Goal: Communication & Community: Answer question/provide support

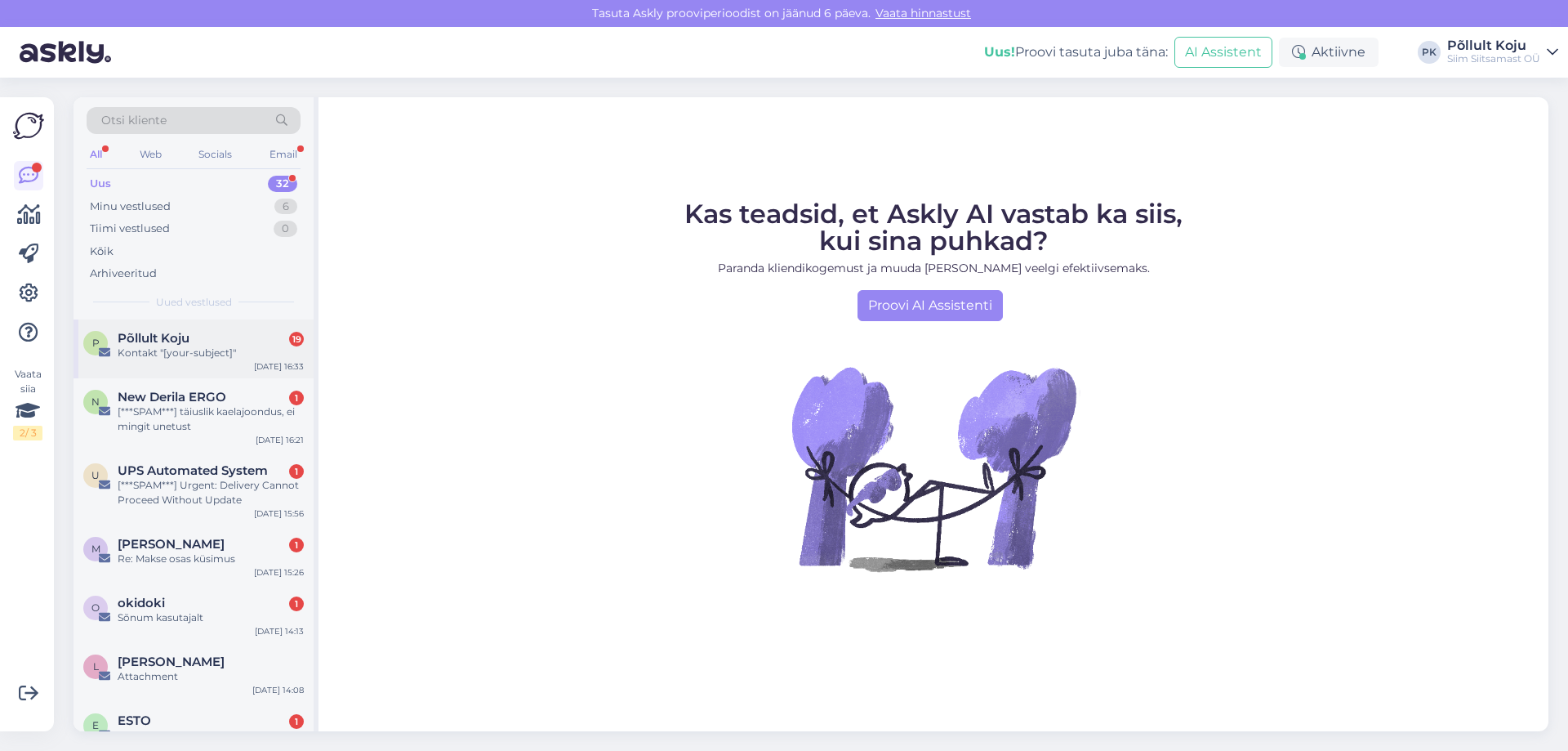
click at [212, 361] on div "P Põllult Koju 19 Kontakt "[your-subject]" [DATE] 16:33" at bounding box center [193, 349] width 240 height 59
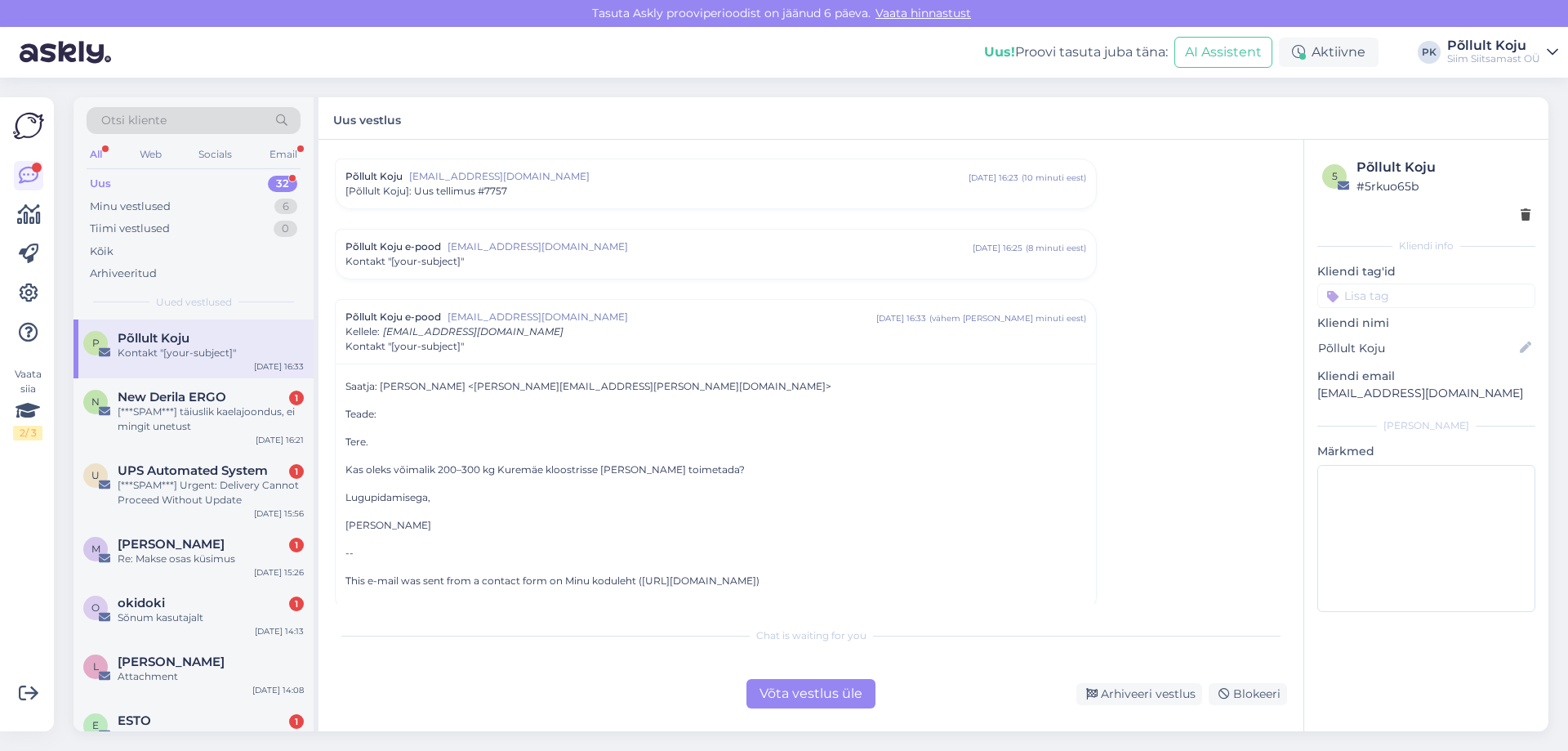
scroll to position [4134, 0]
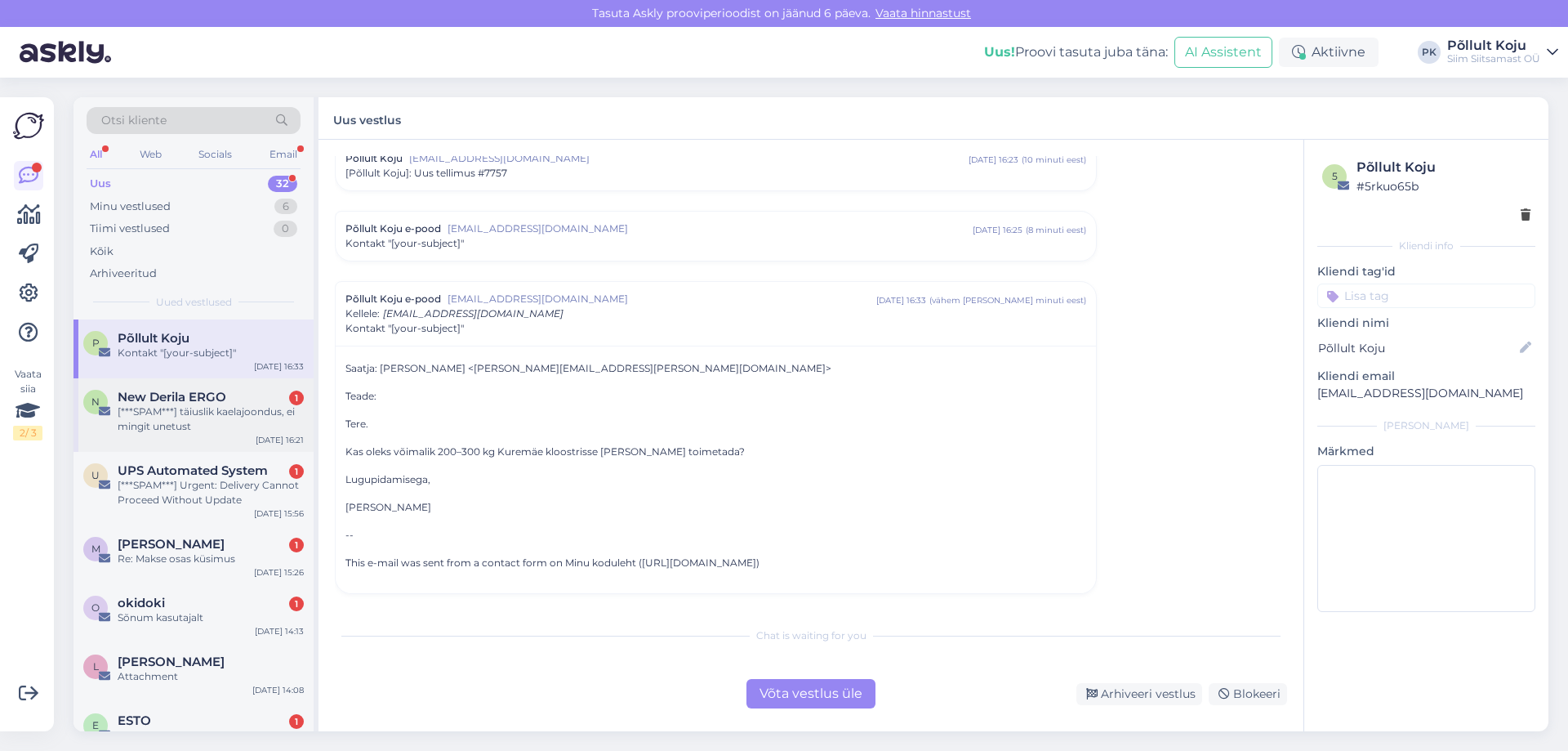
click at [193, 406] on div "[***SPAM***] täiuslik kaelajoondus, ei mingit unetust" at bounding box center [210, 419] width 186 height 30
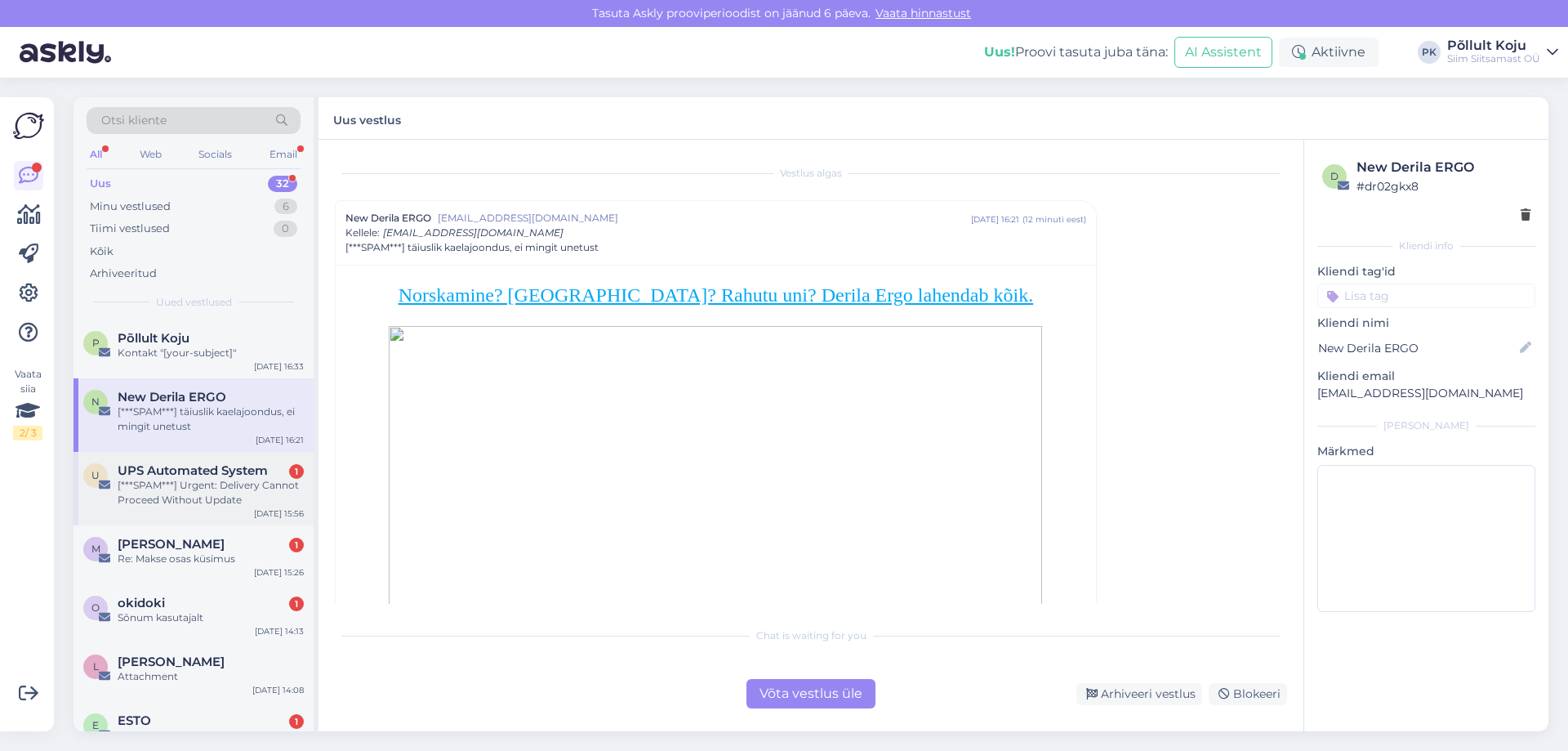
scroll to position [81, 0]
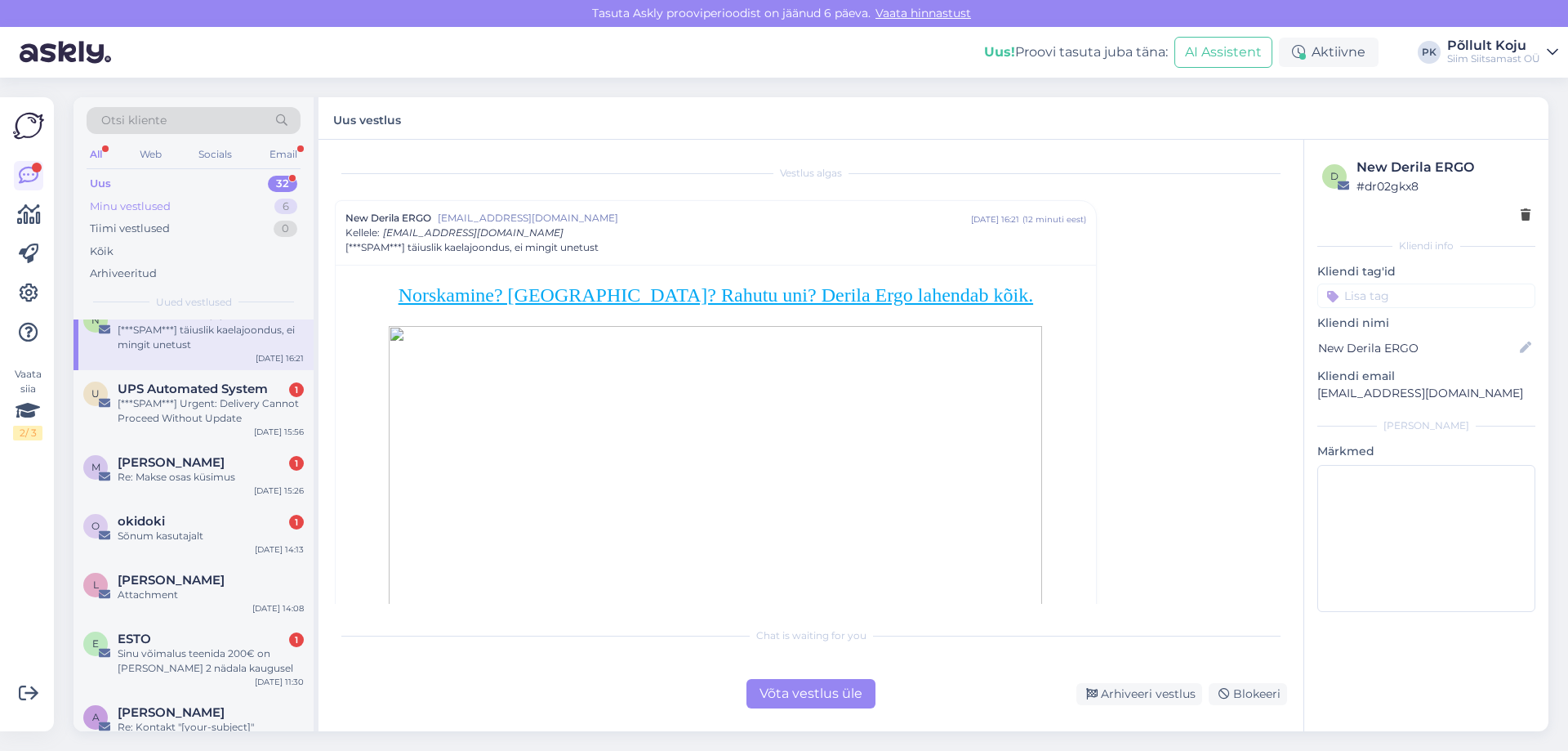
click at [188, 211] on div "Minu vestlused 6" at bounding box center [193, 207] width 214 height 23
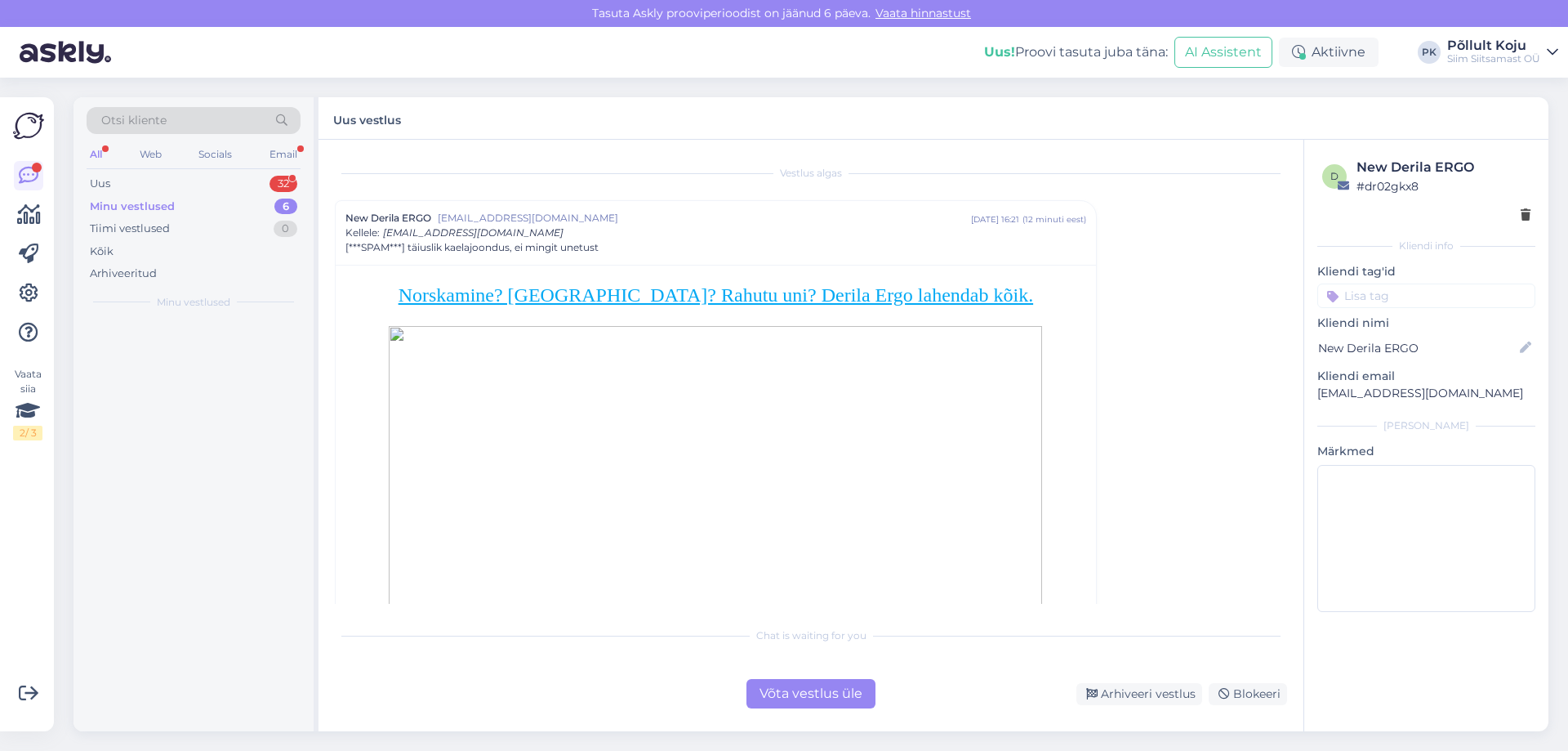
scroll to position [0, 0]
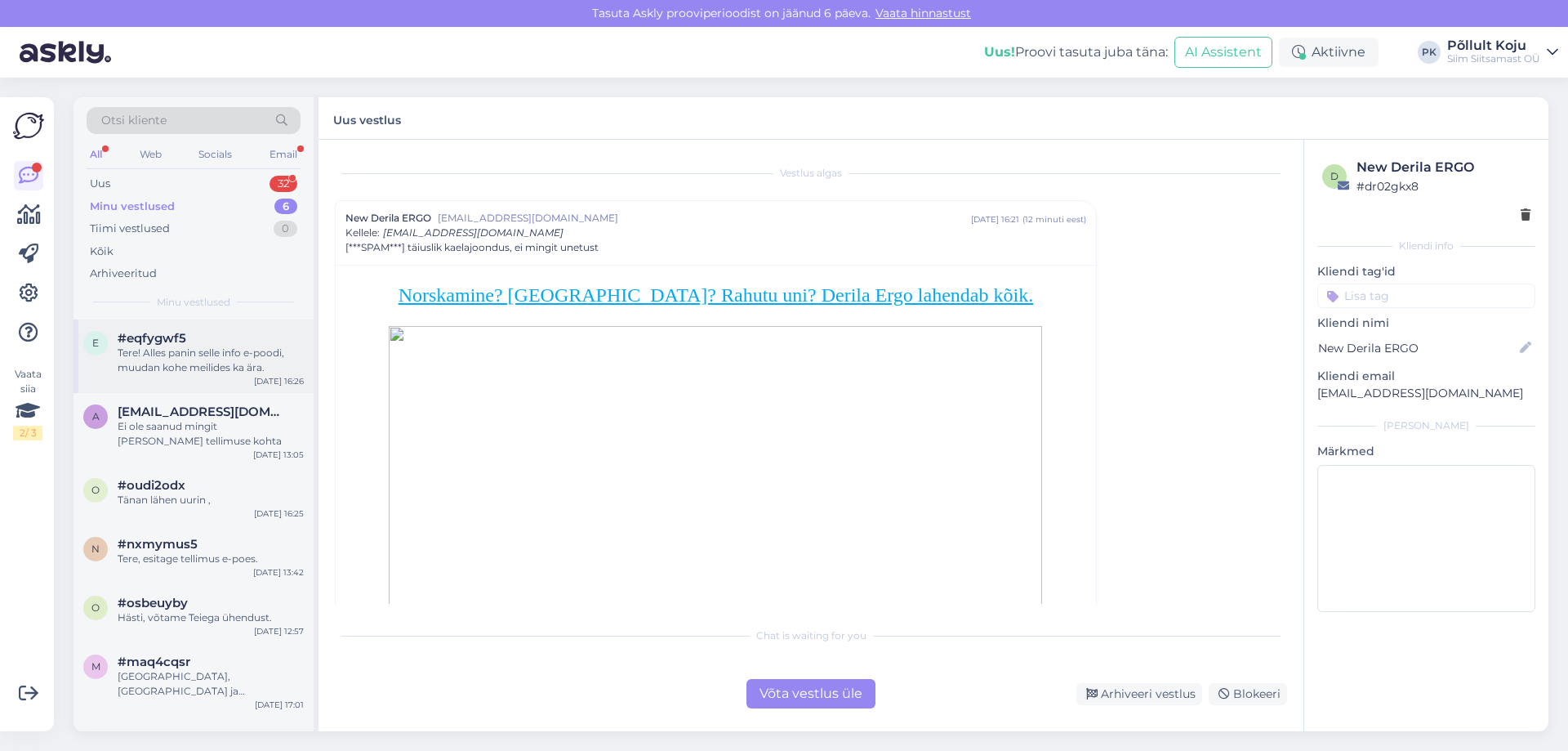
click at [201, 346] on div "Tere! Alles panin selle info e-poodi, muudan kohe meilides ka ära." at bounding box center [210, 360] width 186 height 30
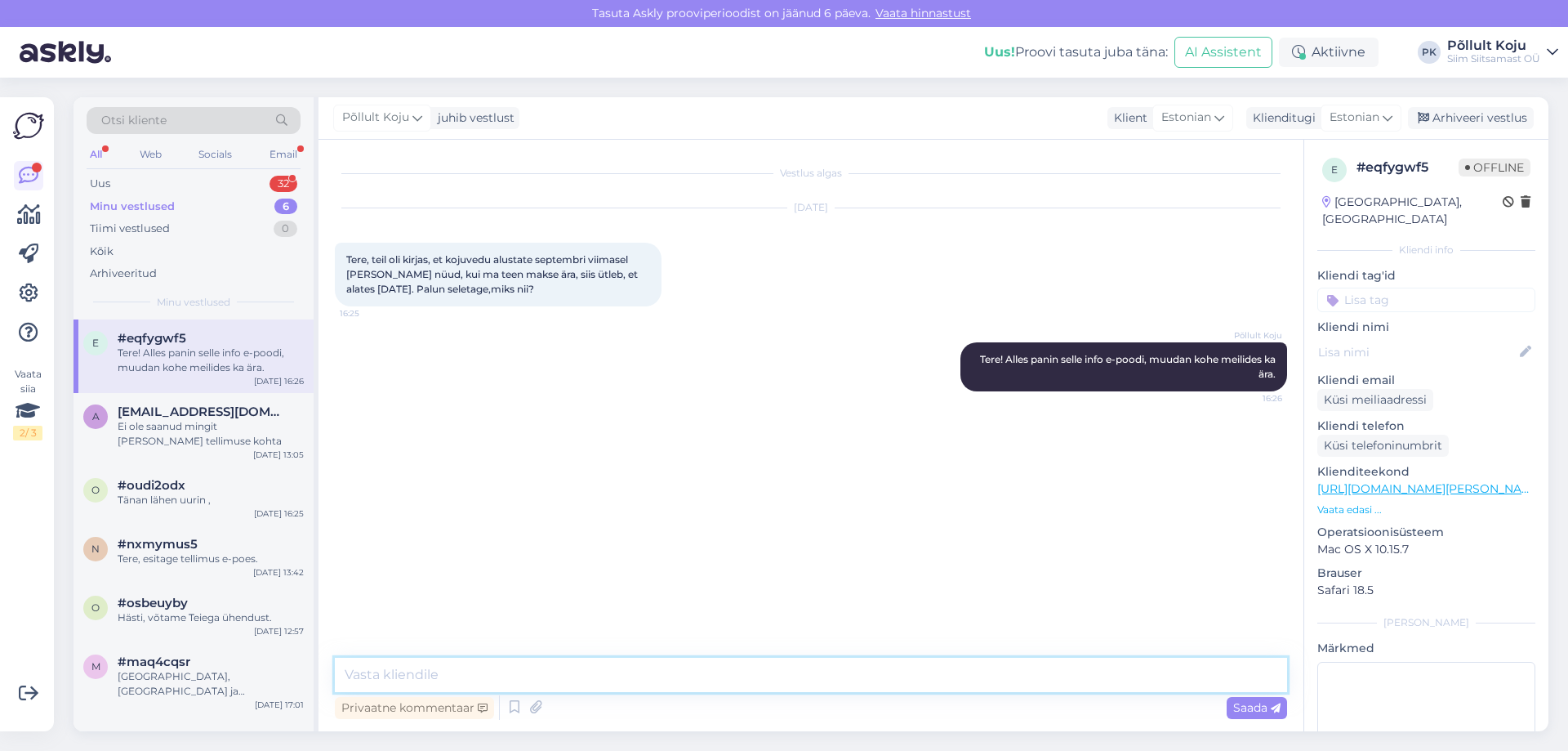
click at [438, 677] on textarea at bounding box center [811, 674] width 952 height 34
type textarea "Muudetud."
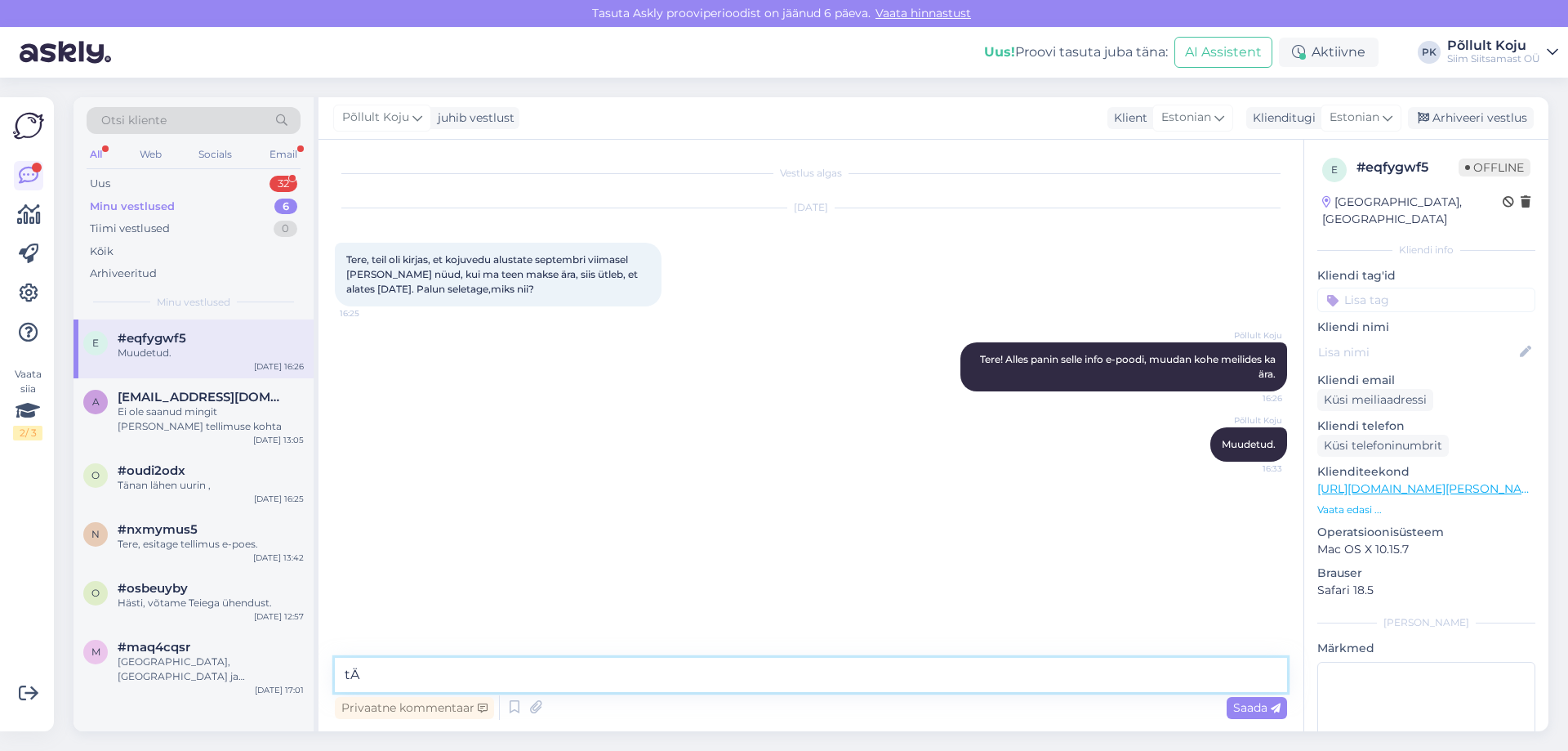
type textarea "t"
type textarea "Tänud tähelepaneku eest!"
